Goal: Information Seeking & Learning: Learn about a topic

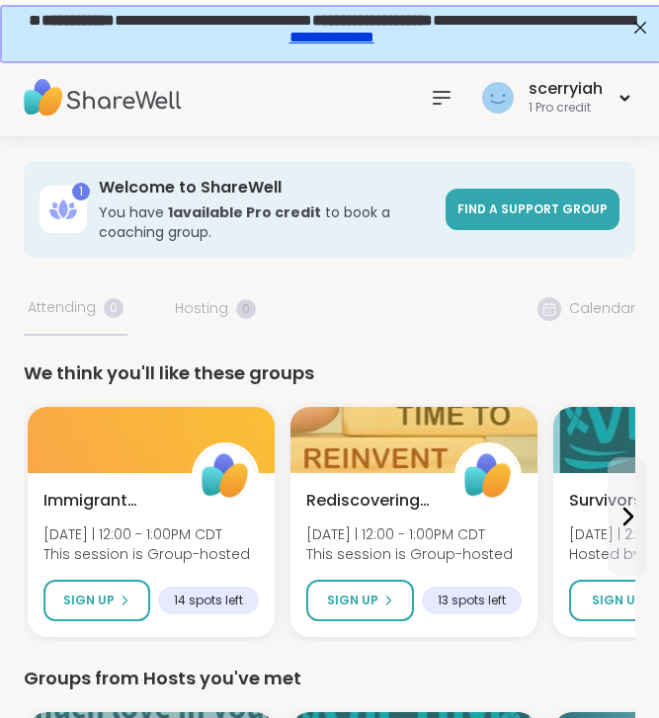
click at [459, 97] on div at bounding box center [441, 97] width 39 height 39
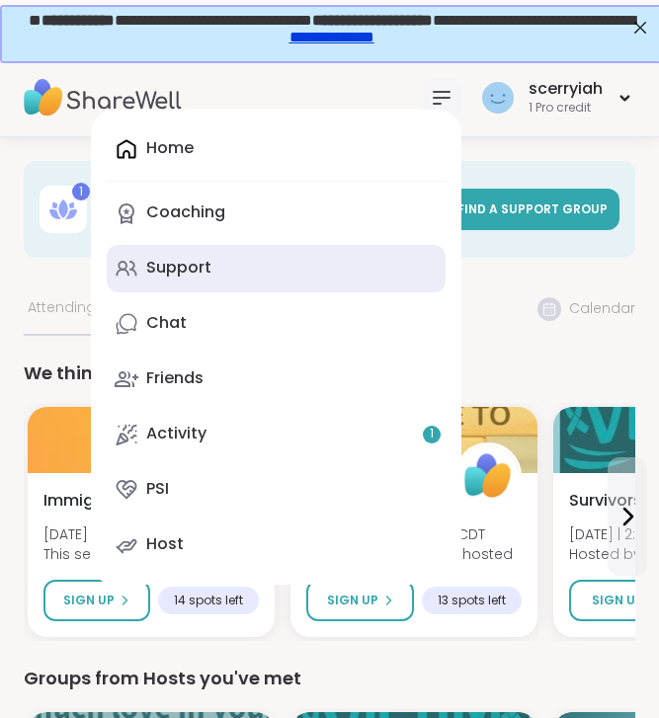
click at [228, 259] on link "Support" at bounding box center [276, 268] width 339 height 47
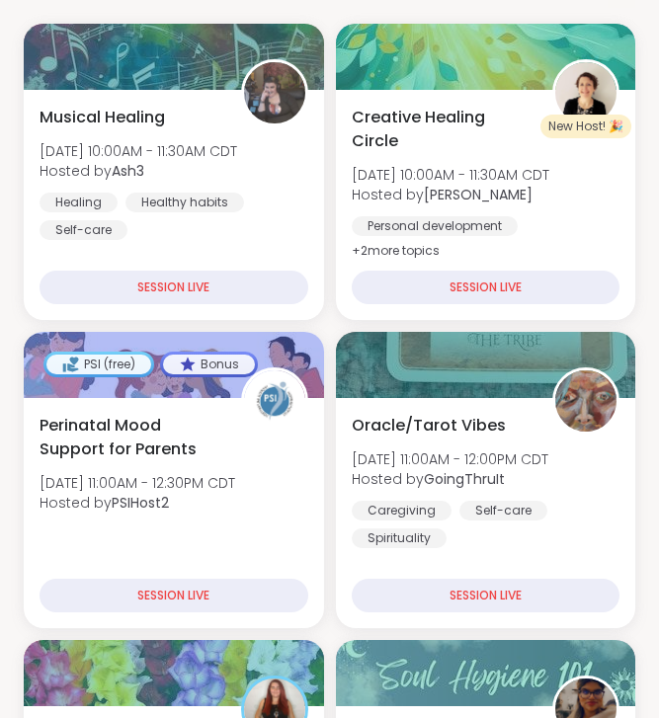
scroll to position [525, 0]
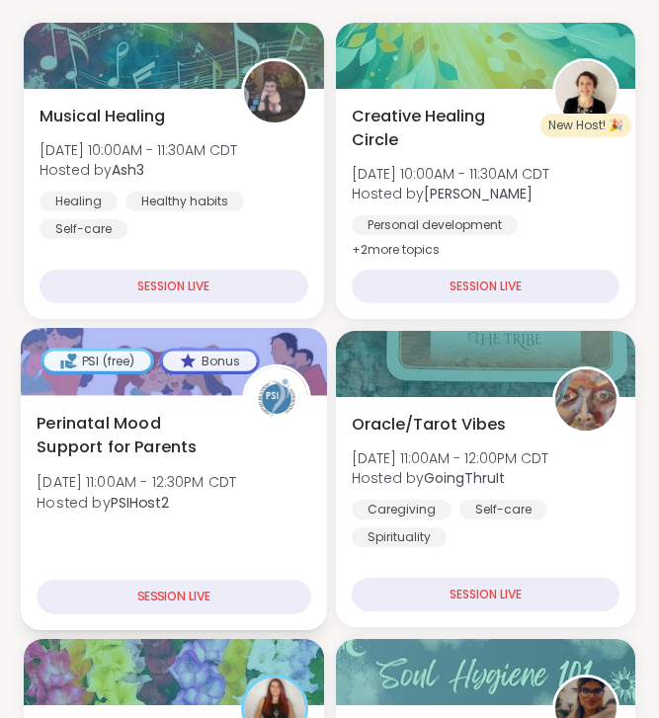
click at [185, 594] on div "SESSION LIVE" at bounding box center [174, 597] width 274 height 35
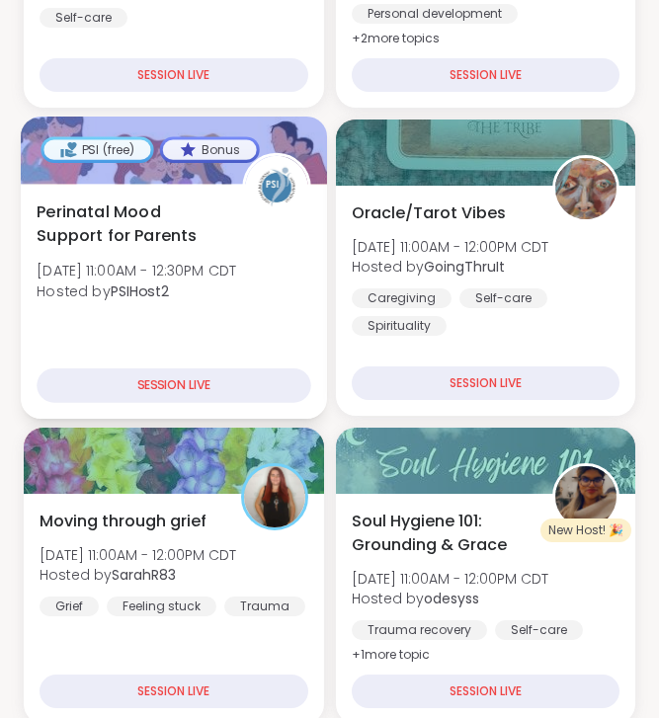
scroll to position [738, 0]
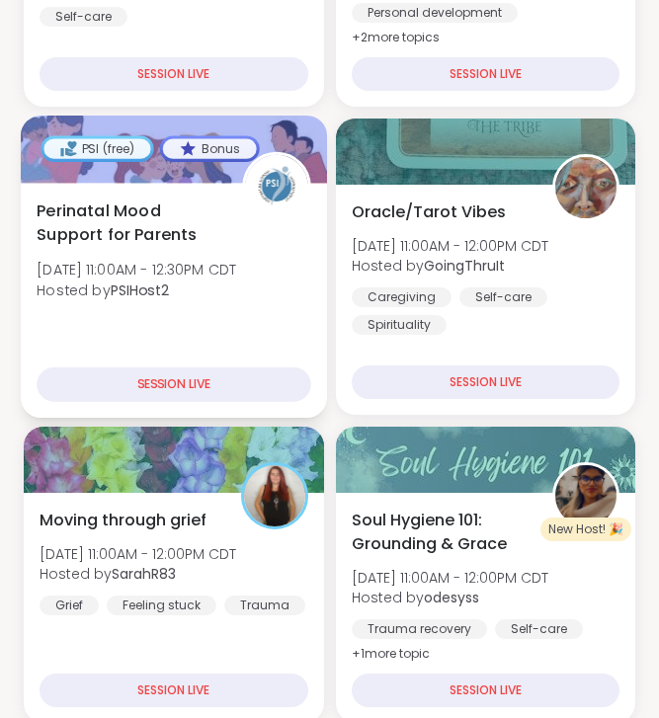
click at [202, 375] on div "SESSION LIVE" at bounding box center [174, 384] width 274 height 35
click at [260, 401] on div "SESSION LIVE" at bounding box center [174, 384] width 274 height 35
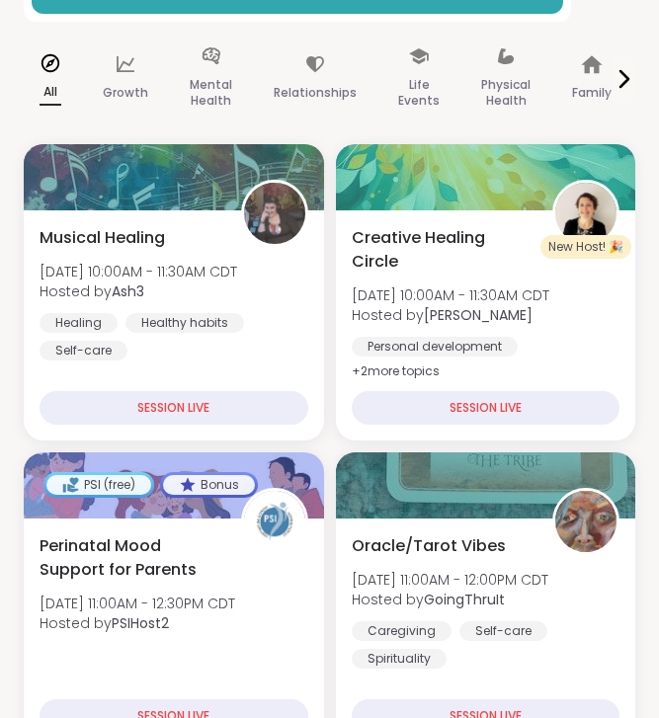
scroll to position [0, 0]
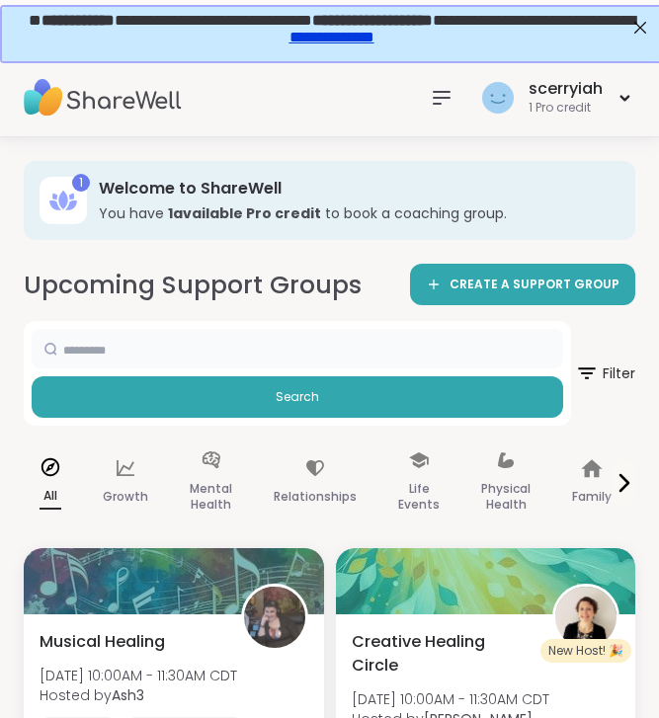
click at [315, 351] on input "text" at bounding box center [297, 348] width 531 height 39
type input "**********"
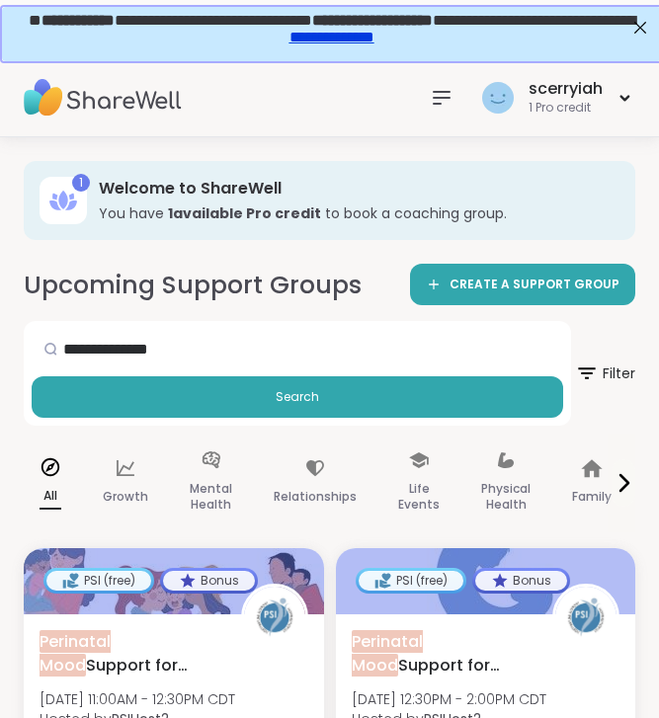
click at [110, 107] on img at bounding box center [103, 97] width 158 height 69
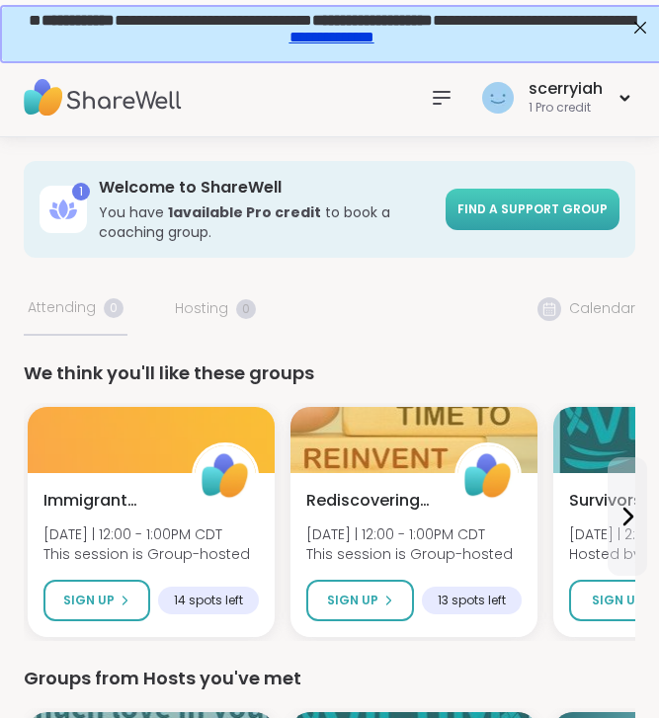
click at [531, 211] on span "Find a support group" at bounding box center [532, 208] width 150 height 17
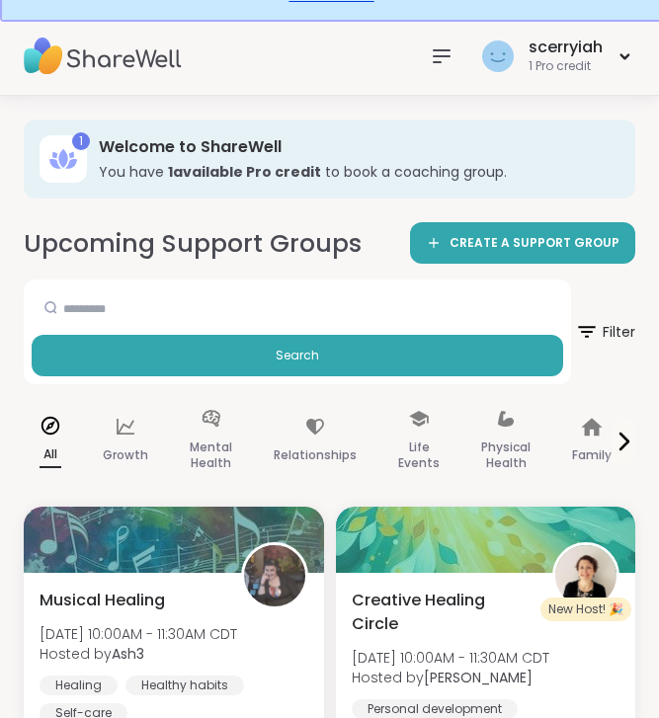
scroll to position [45, 0]
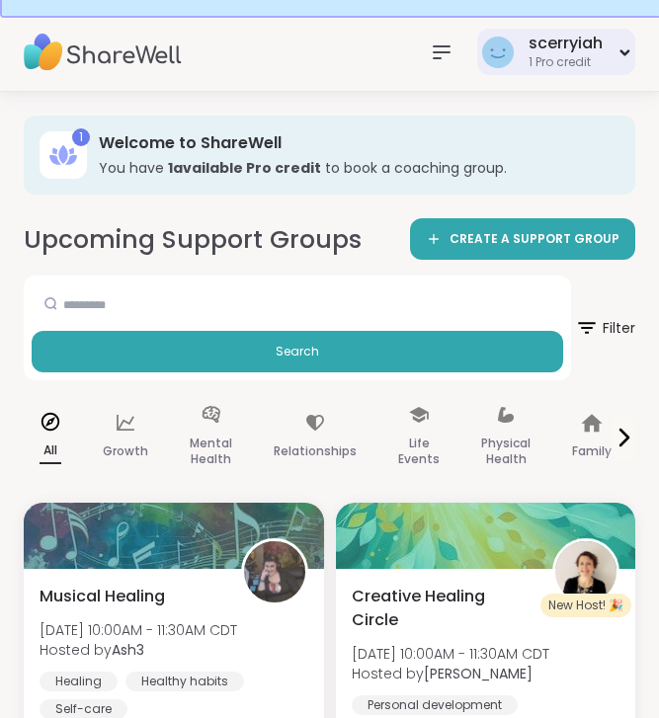
click at [624, 49] on icon at bounding box center [624, 52] width 13 height 8
click at [296, 253] on h2 "Upcoming Support Groups" at bounding box center [193, 239] width 338 height 35
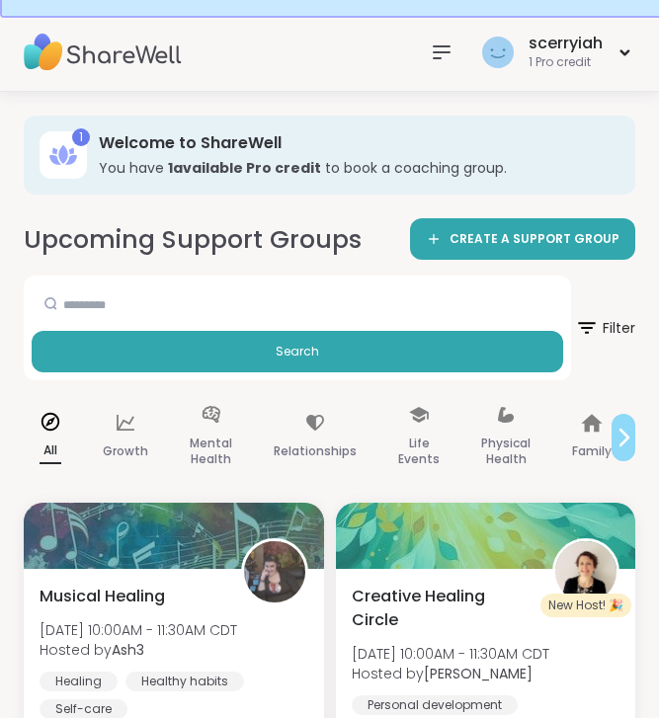
click at [629, 430] on icon at bounding box center [623, 438] width 24 height 24
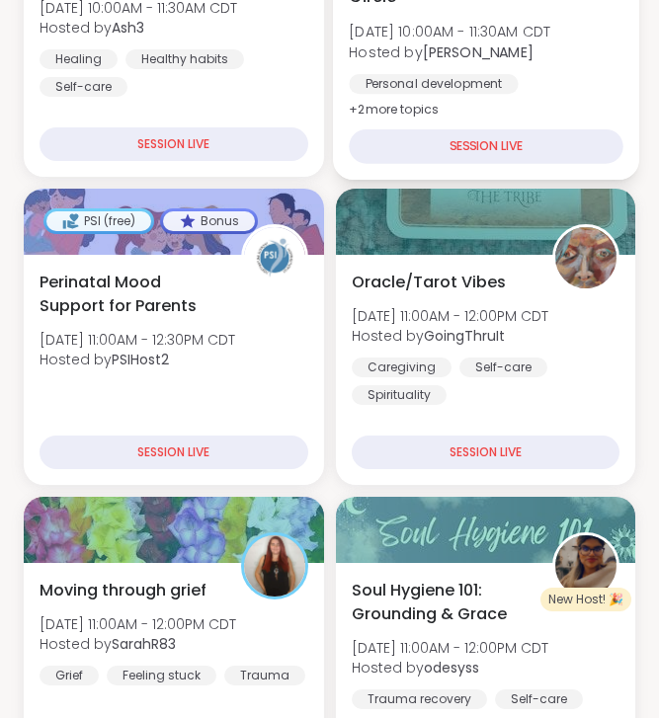
scroll to position [0, 0]
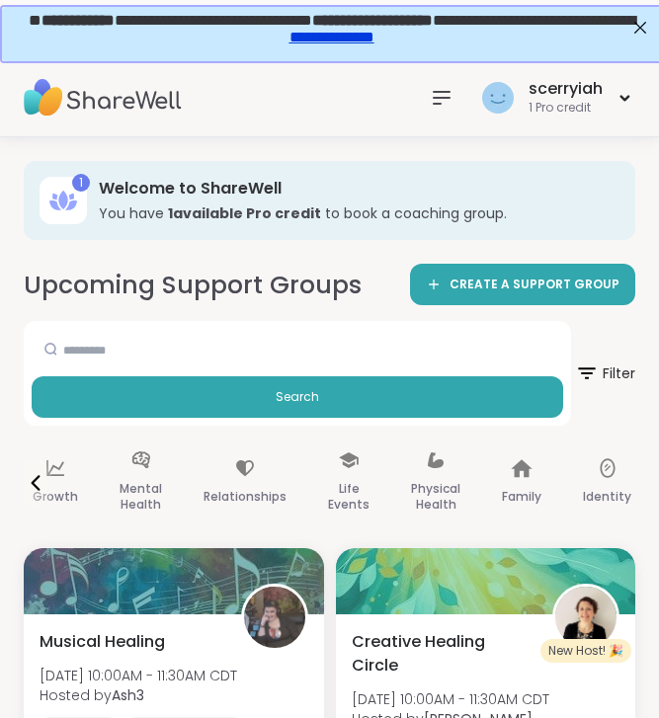
click at [197, 214] on b "1 available Pro credit" at bounding box center [244, 213] width 153 height 20
click at [33, 486] on icon at bounding box center [36, 483] width 24 height 24
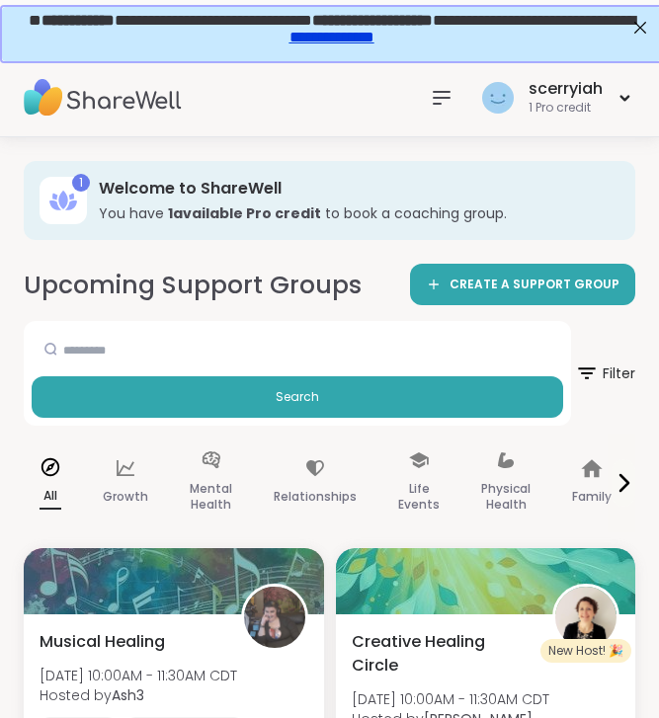
click at [440, 103] on icon at bounding box center [441, 98] width 16 height 12
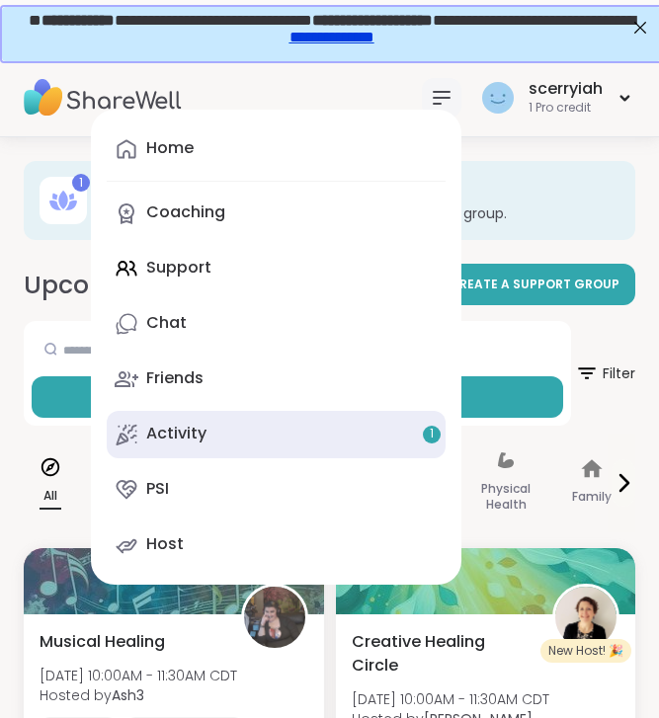
click at [280, 430] on link "Activity 1" at bounding box center [276, 434] width 339 height 47
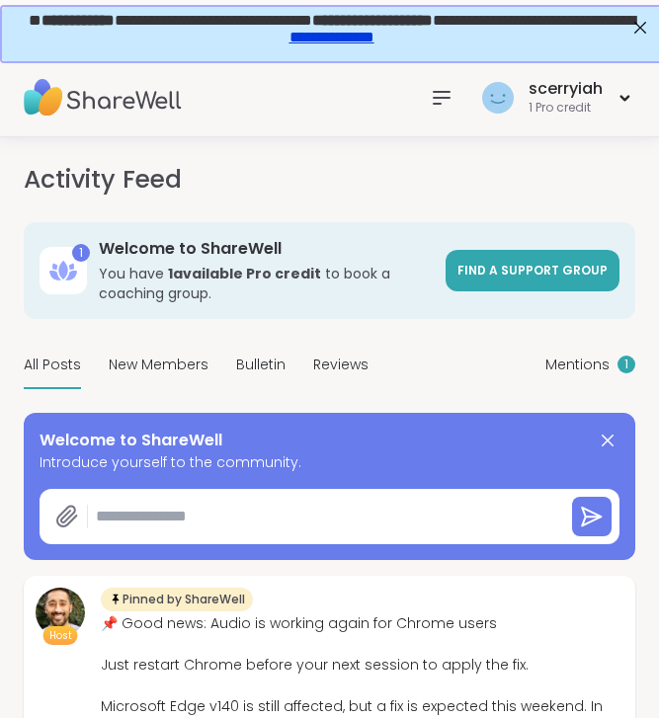
type textarea "*"
click at [579, 370] on span "Mentions" at bounding box center [577, 364] width 64 height 21
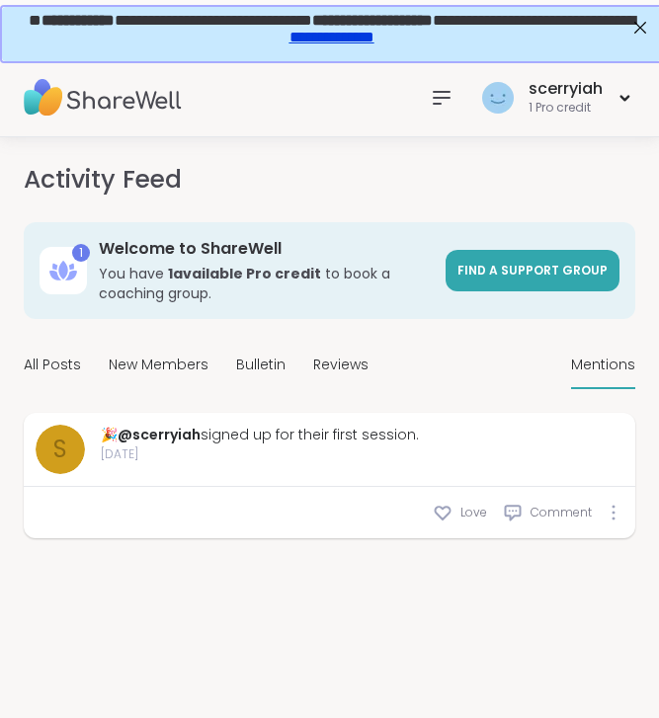
click at [437, 93] on icon at bounding box center [442, 98] width 24 height 24
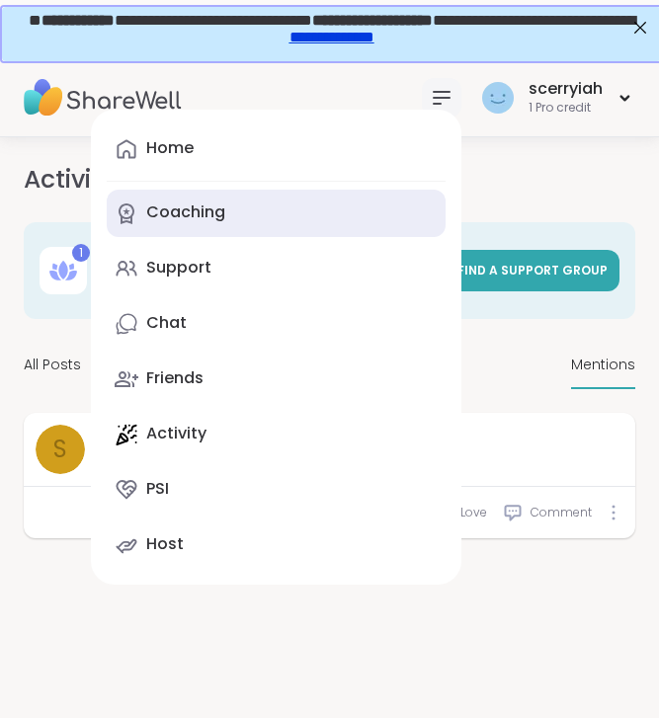
click at [264, 206] on link "Coaching" at bounding box center [276, 213] width 339 height 47
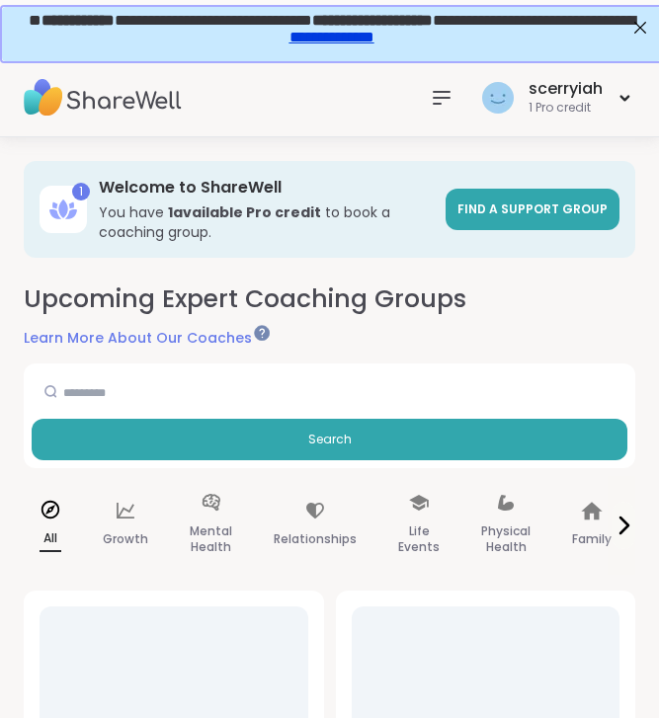
click at [221, 340] on link "Learn More About Our Coaches" at bounding box center [146, 338] width 244 height 20
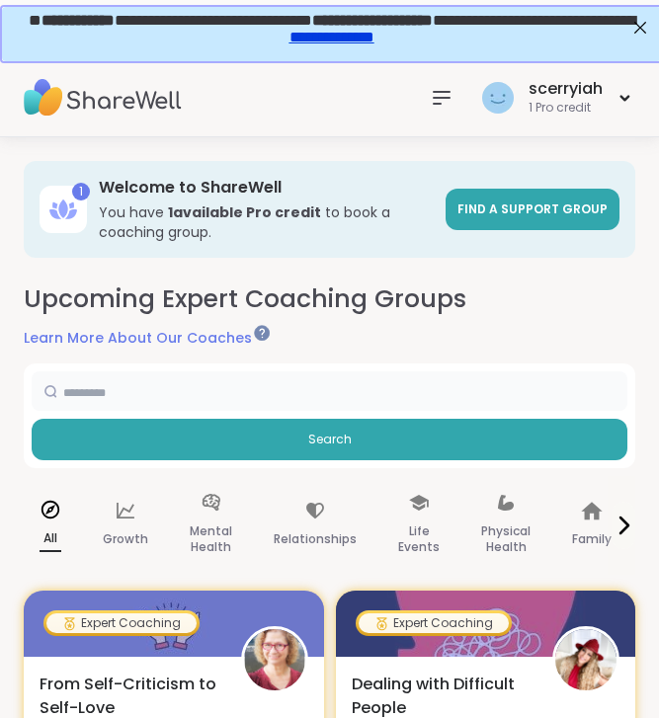
click at [367, 388] on input "text" at bounding box center [329, 390] width 595 height 39
click at [221, 532] on p "Mental Health" at bounding box center [211, 538] width 42 height 39
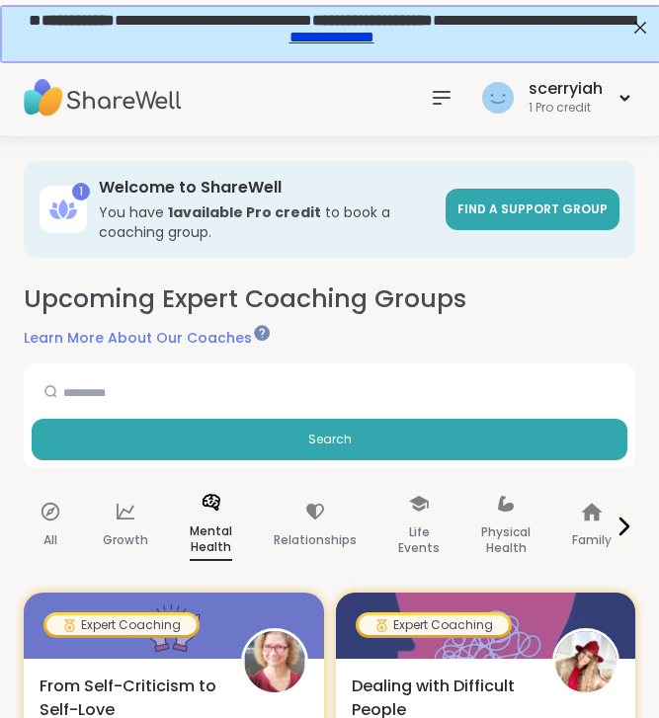
click at [72, 107] on img at bounding box center [103, 97] width 158 height 69
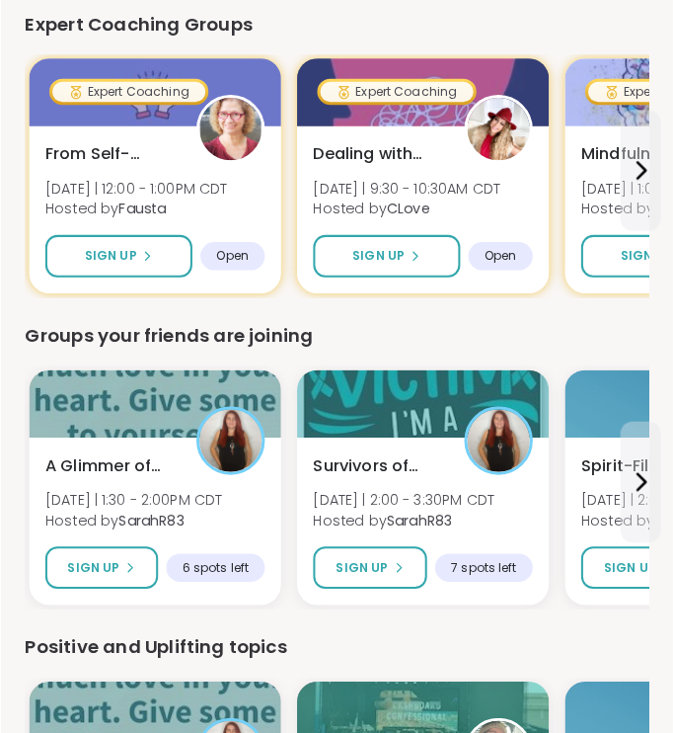
scroll to position [964, 0]
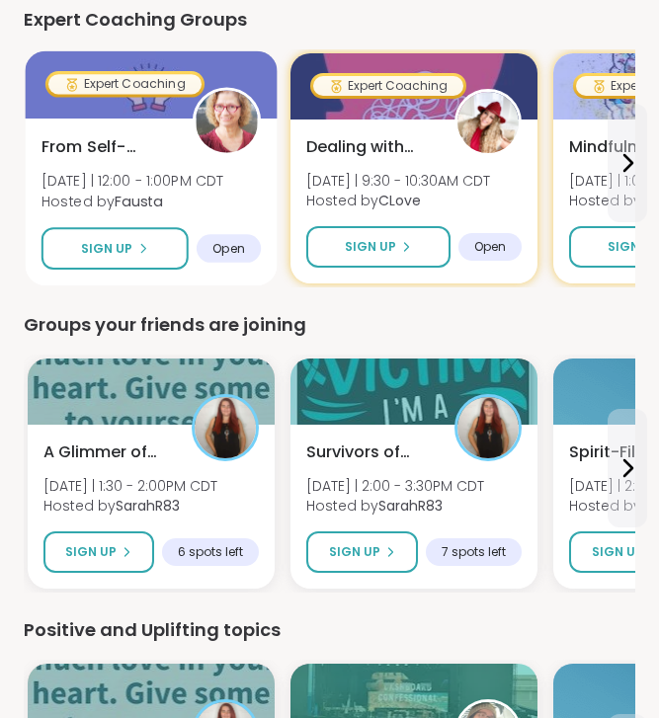
click at [111, 148] on span "From Self-Criticism to Self-Love" at bounding box center [105, 147] width 129 height 24
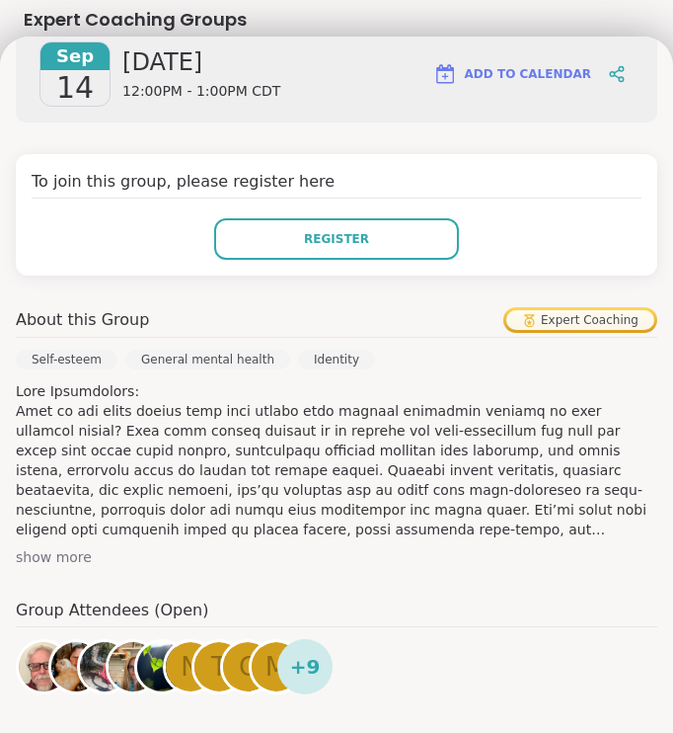
scroll to position [300, 0]
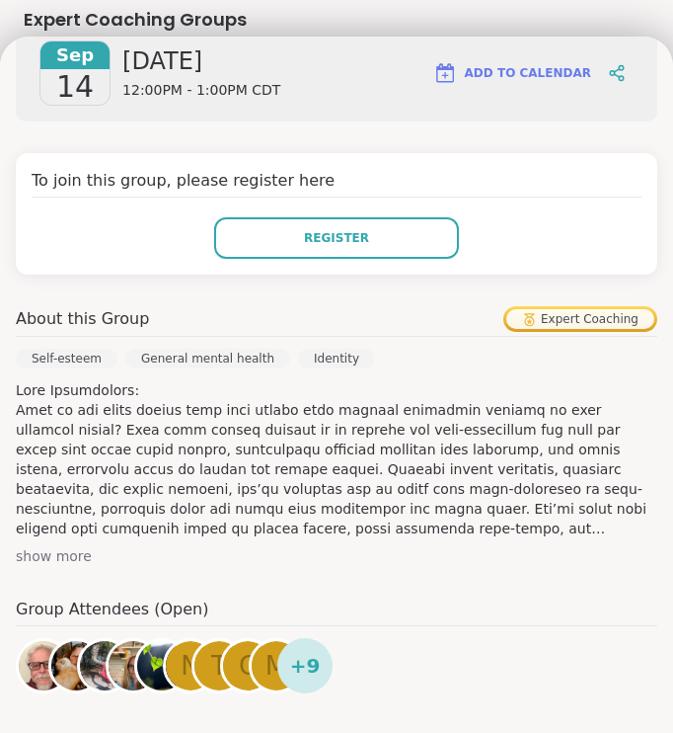
click at [58, 559] on div "show more" at bounding box center [337, 556] width 642 height 20
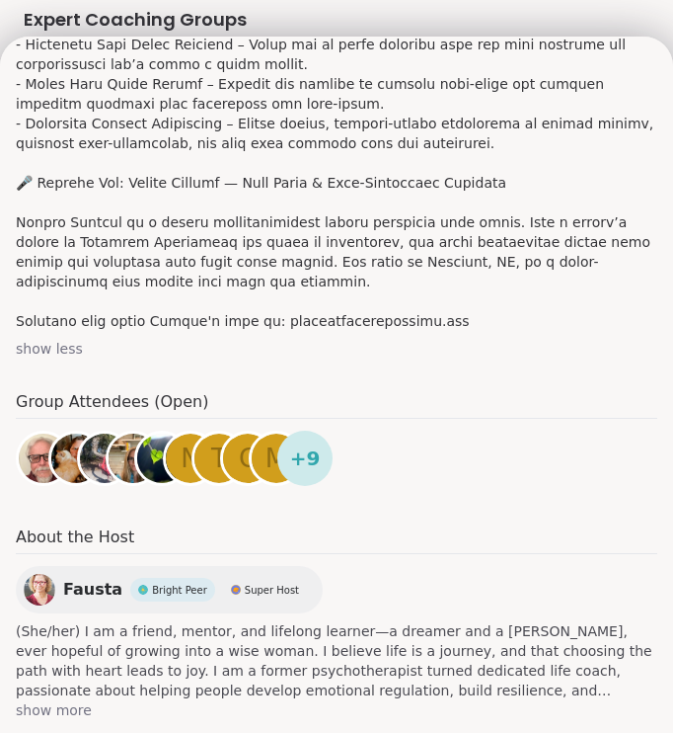
scroll to position [878, 0]
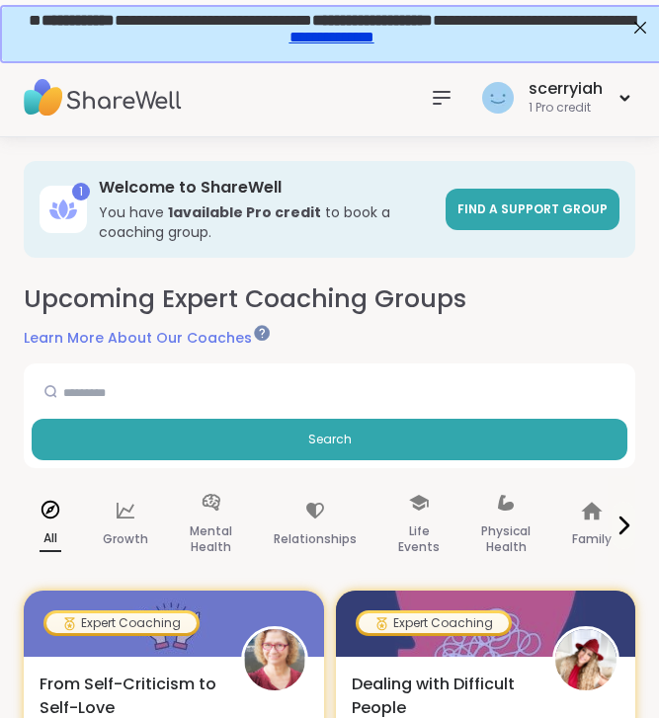
click at [445, 84] on div at bounding box center [441, 97] width 39 height 39
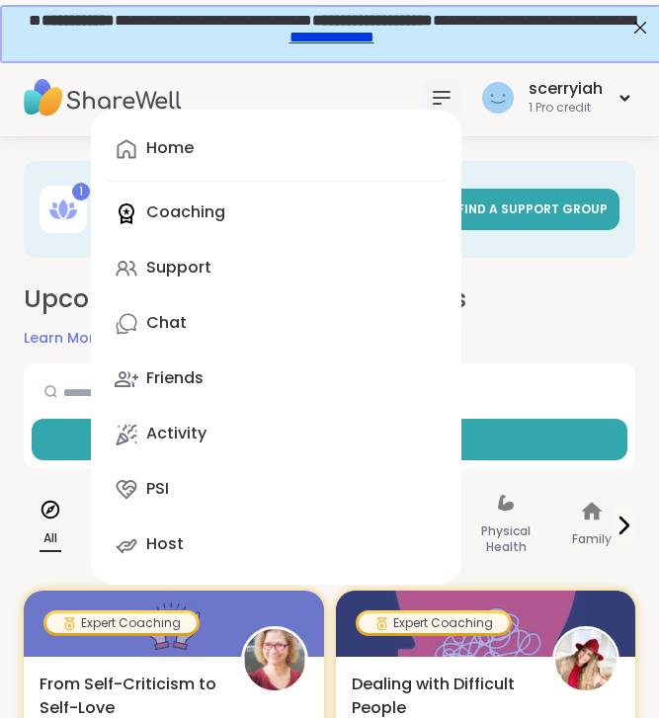
click at [190, 212] on div "Home Coaching Support Chat Friends Activity PSI Host" at bounding box center [276, 347] width 370 height 475
